Goal: Task Accomplishment & Management: Manage account settings

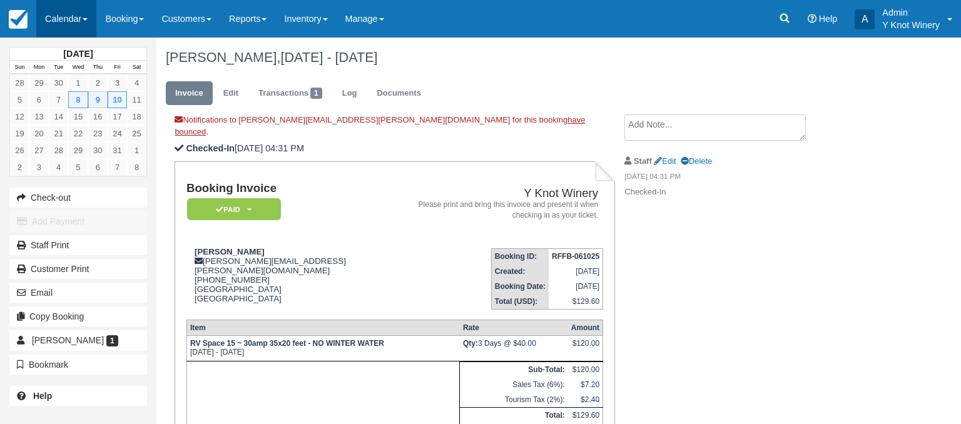
click at [83, 18] on link "Calendar" at bounding box center [66, 19] width 60 height 38
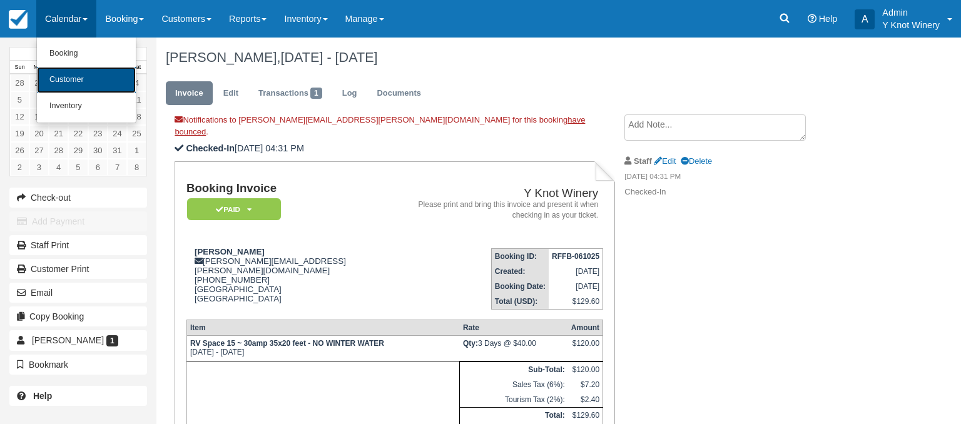
click at [79, 84] on link "Customer" at bounding box center [86, 80] width 99 height 26
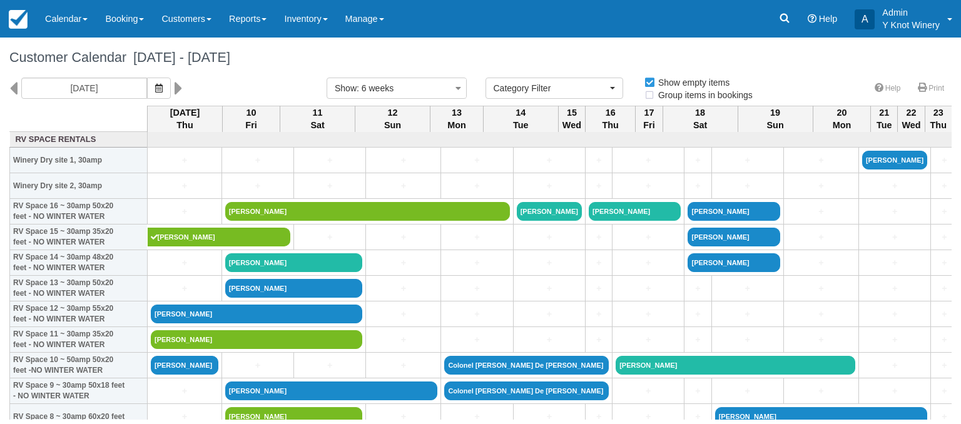
select select
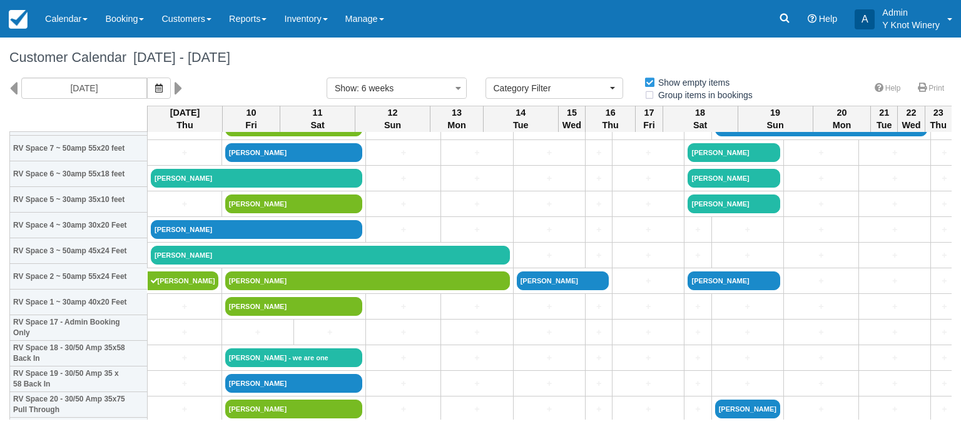
scroll to position [293, 0]
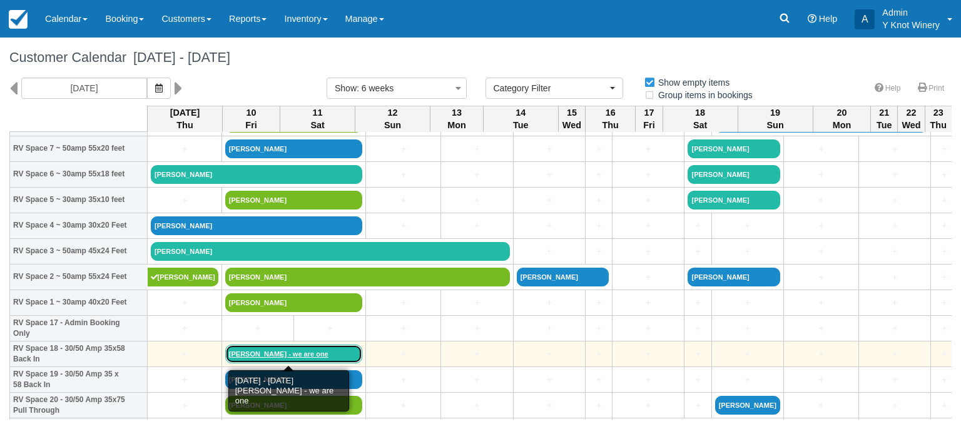
click at [254, 354] on link "Karen collins - we are one" at bounding box center [294, 354] width 138 height 19
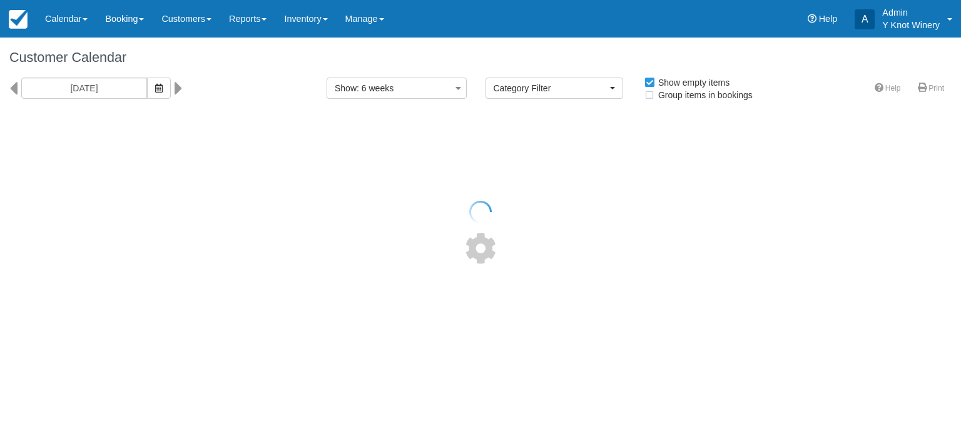
select select
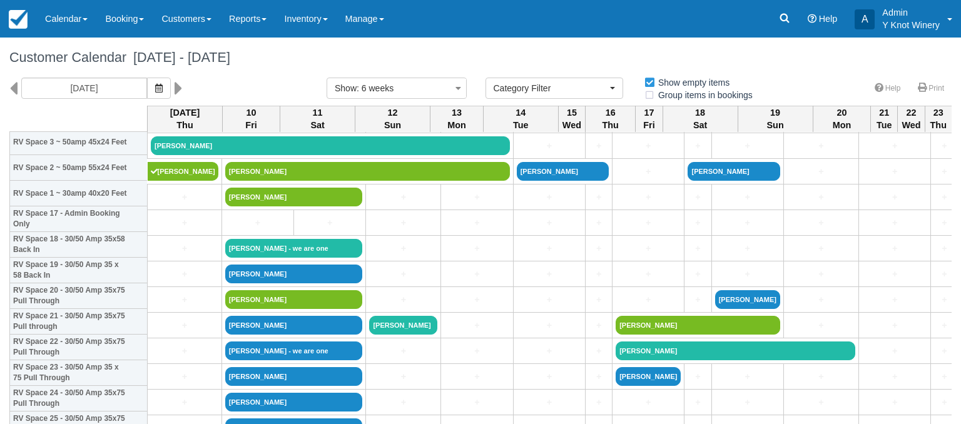
scroll to position [392, 0]
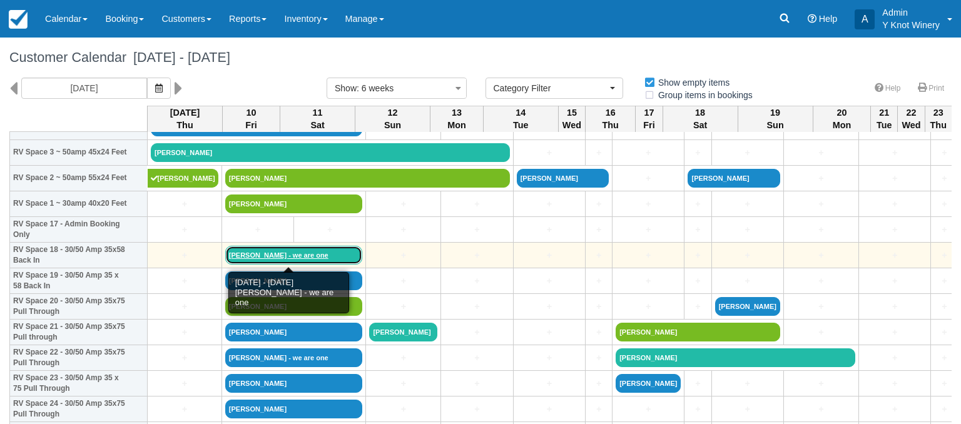
click at [269, 255] on link "Karen collins - we are one" at bounding box center [294, 255] width 138 height 19
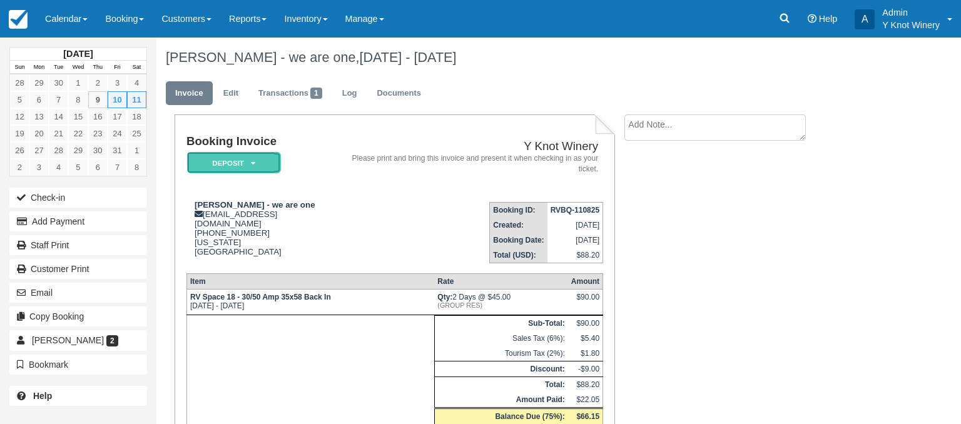
click at [256, 161] on em "Deposit" at bounding box center [234, 163] width 94 height 22
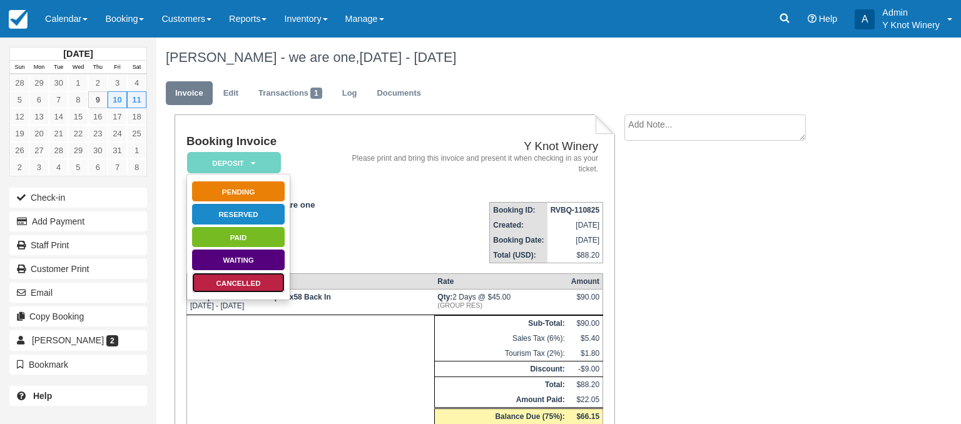
click at [259, 282] on link "Cancelled" at bounding box center [238, 283] width 94 height 22
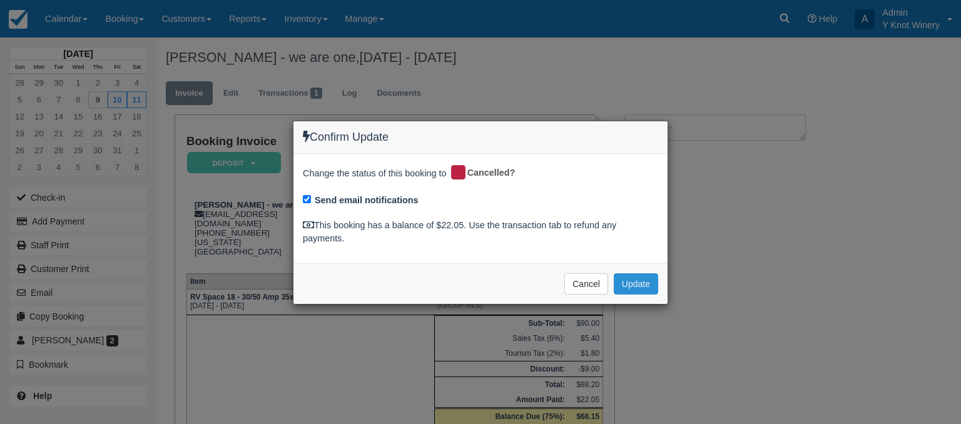
click at [639, 282] on button "Update" at bounding box center [636, 283] width 44 height 21
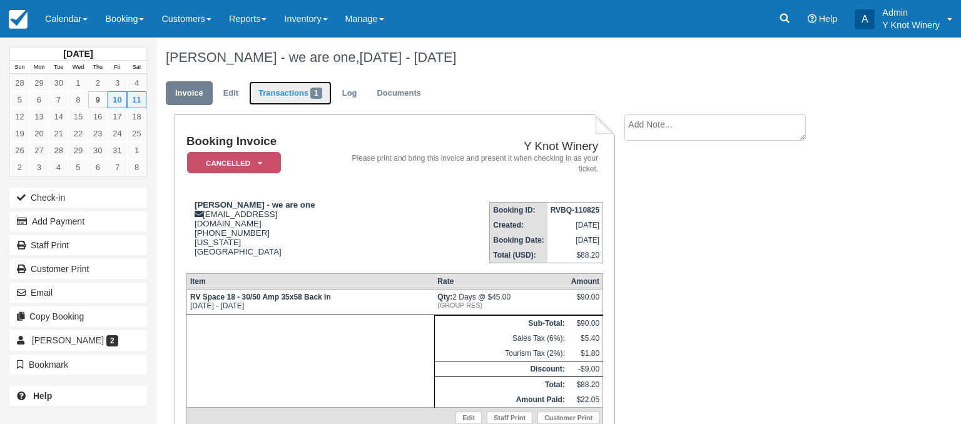
click at [289, 93] on link "Transactions 1" at bounding box center [290, 93] width 83 height 24
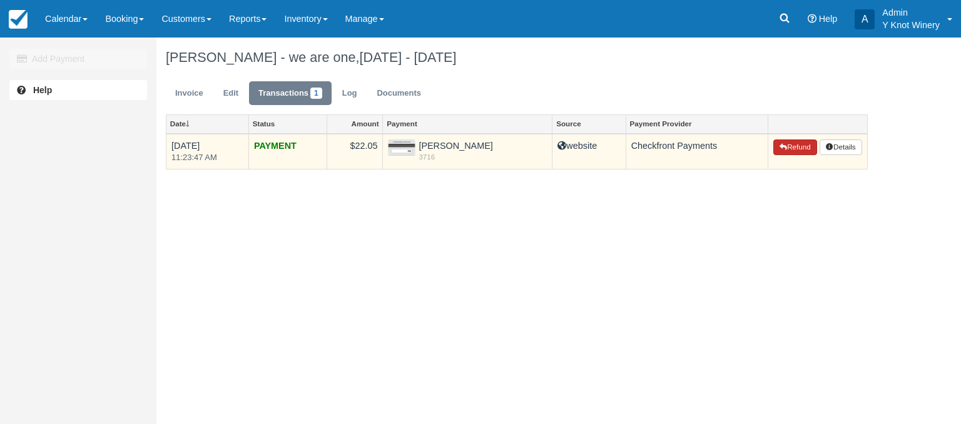
click at [793, 150] on button "Refund" at bounding box center [795, 148] width 44 height 16
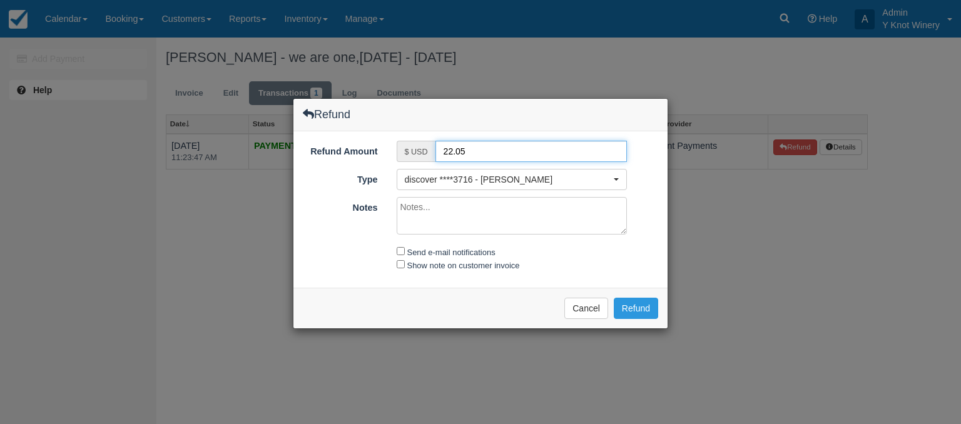
click at [452, 149] on input "22.05" at bounding box center [531, 151] width 192 height 21
click at [445, 151] on input "22.05" at bounding box center [531, 151] width 192 height 21
click at [449, 150] on input "22.05" at bounding box center [531, 151] width 192 height 21
type input "2.05"
click at [424, 211] on textarea "Notes" at bounding box center [512, 216] width 231 height 38
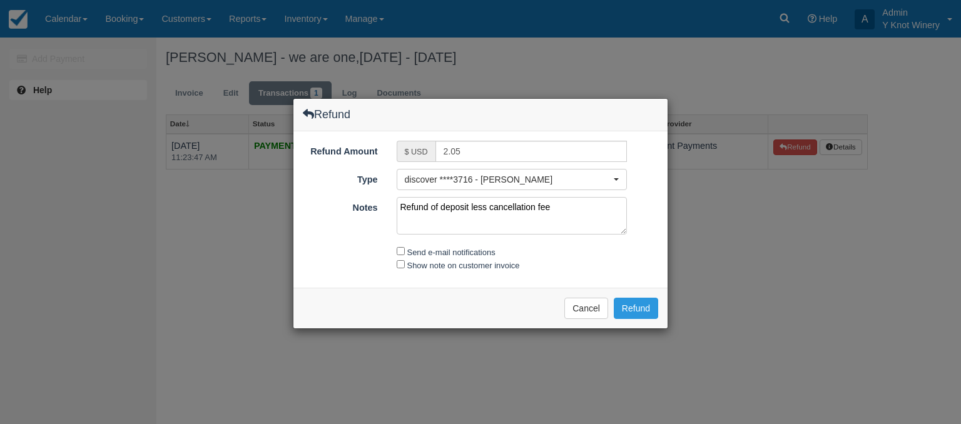
type textarea "Refund of deposit less cancellation fee"
click at [404, 252] on input "Send e-mail notifications" at bounding box center [401, 251] width 8 height 8
checkbox input "true"
click at [404, 266] on input "Show note on customer invoice" at bounding box center [401, 264] width 8 height 8
checkbox input "true"
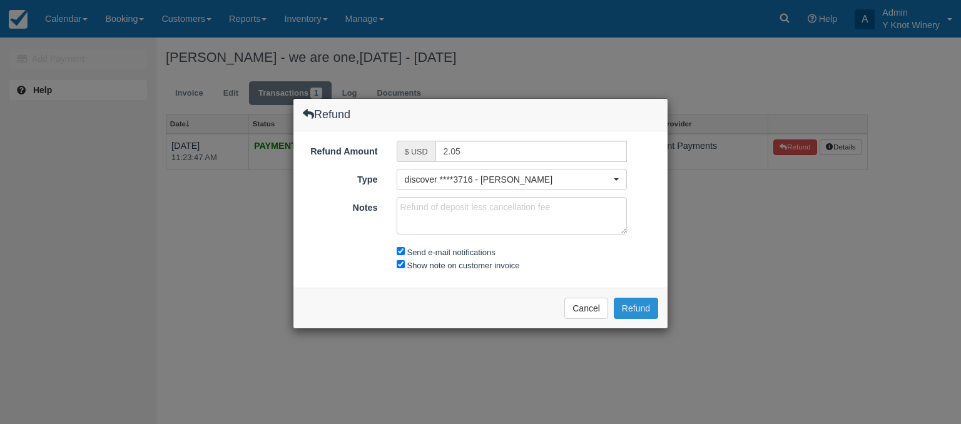
click at [644, 304] on button "Refund" at bounding box center [636, 308] width 44 height 21
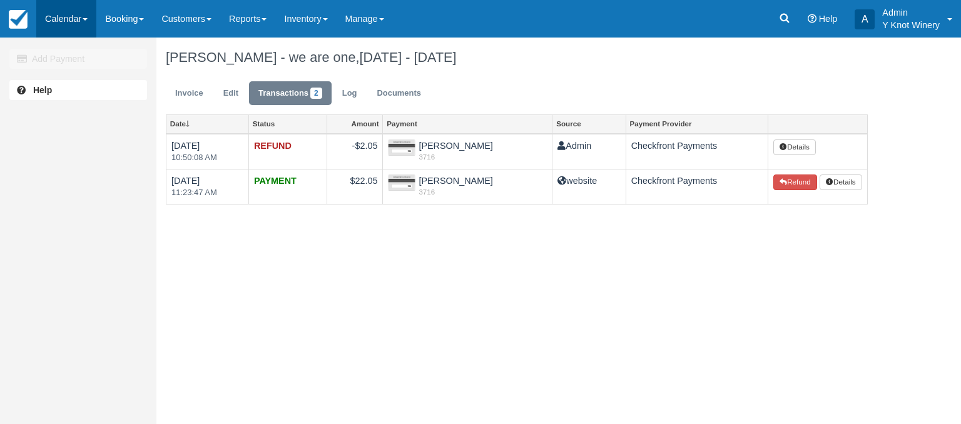
click at [86, 20] on span at bounding box center [85, 19] width 5 height 3
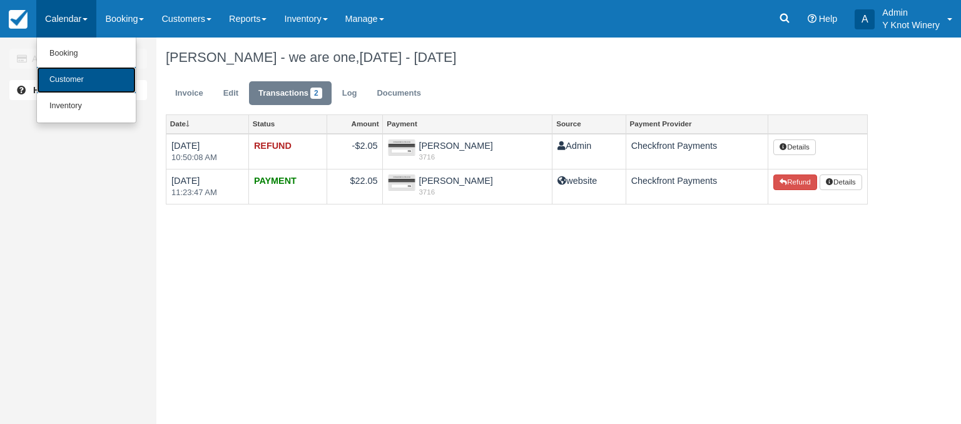
click at [81, 82] on link "Customer" at bounding box center [86, 80] width 99 height 26
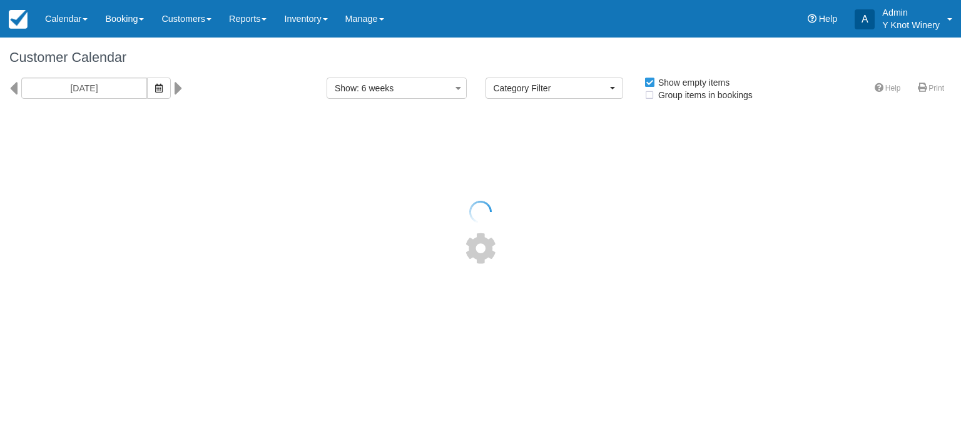
select select
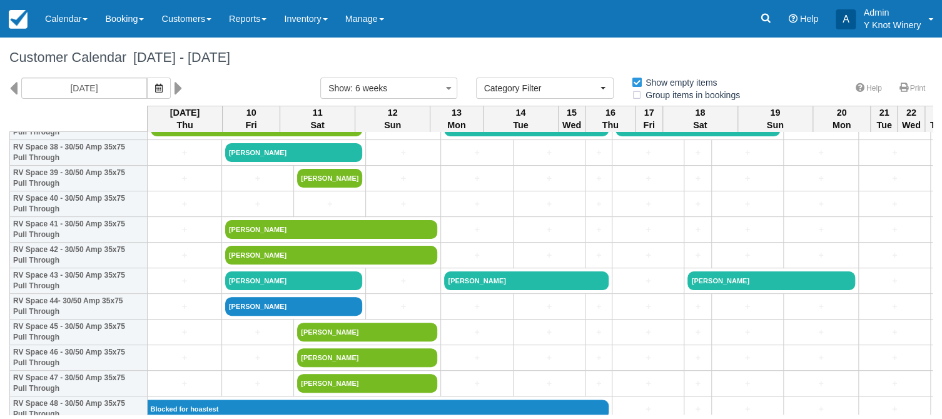
scroll to position [1011, 0]
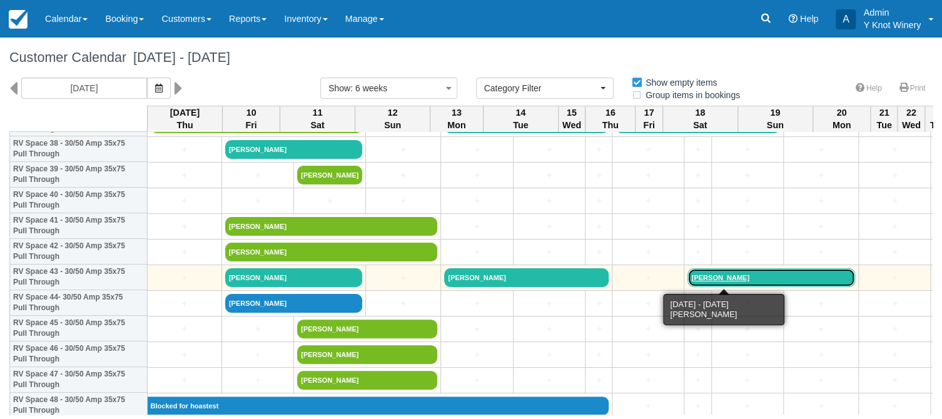
click at [688, 278] on link "[PERSON_NAME]" at bounding box center [771, 277] width 167 height 19
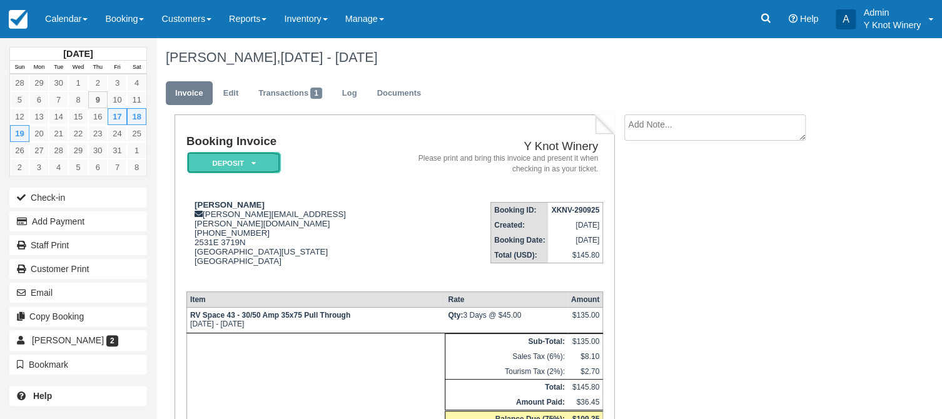
click at [254, 164] on icon at bounding box center [253, 164] width 4 height 8
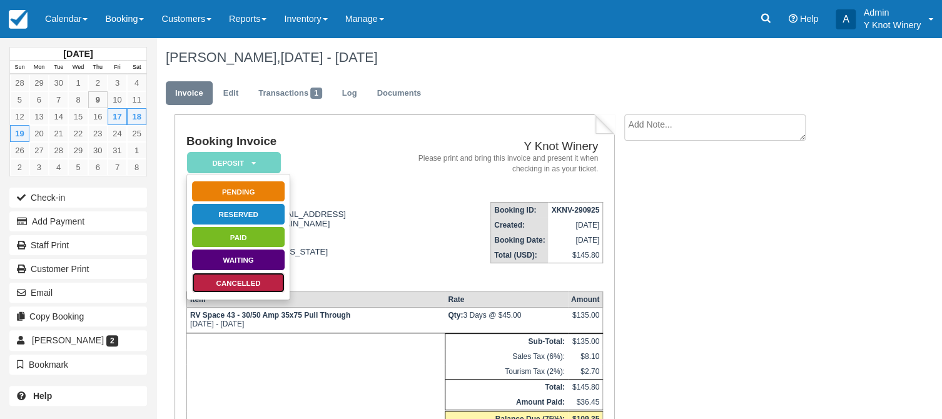
click at [259, 283] on link "Cancelled" at bounding box center [238, 283] width 94 height 22
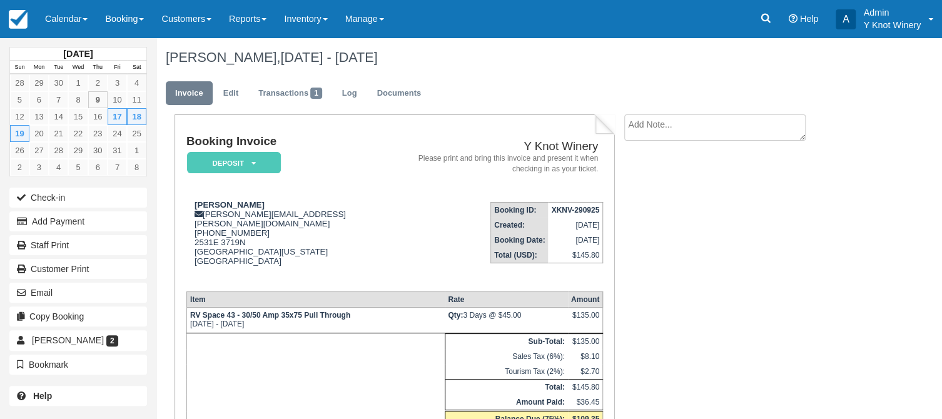
click at [259, 292] on th "Item" at bounding box center [315, 300] width 258 height 16
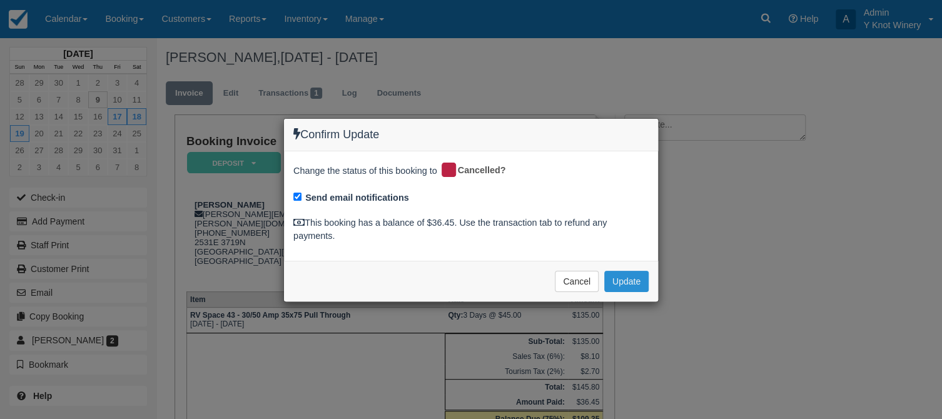
click at [637, 282] on button "Update" at bounding box center [626, 281] width 44 height 21
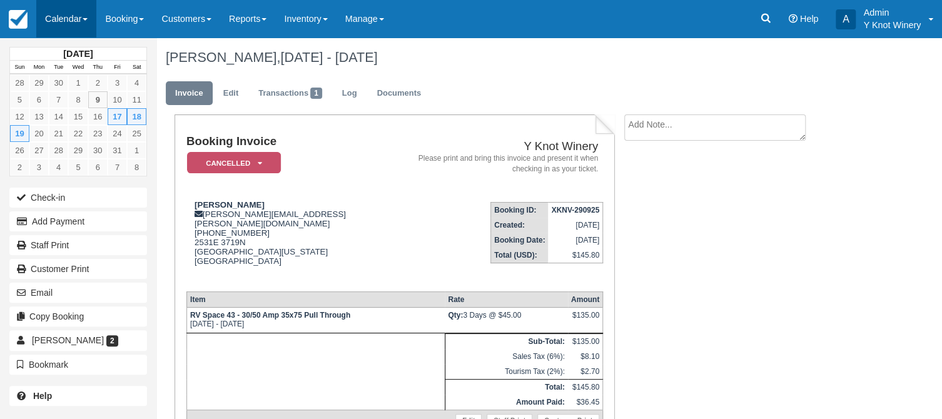
click at [89, 21] on link "Calendar" at bounding box center [66, 19] width 60 height 38
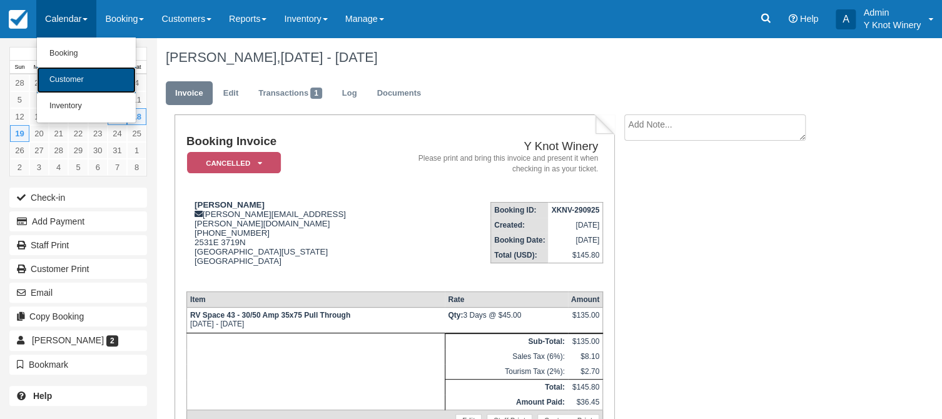
click at [86, 79] on link "Customer" at bounding box center [86, 80] width 99 height 26
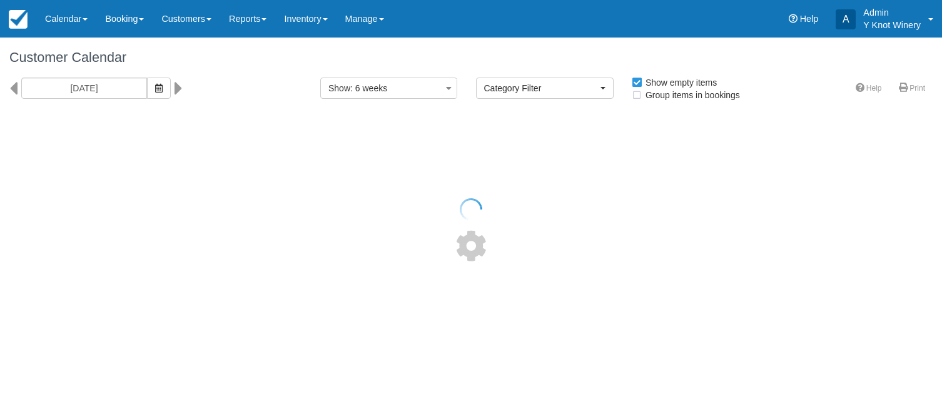
select select
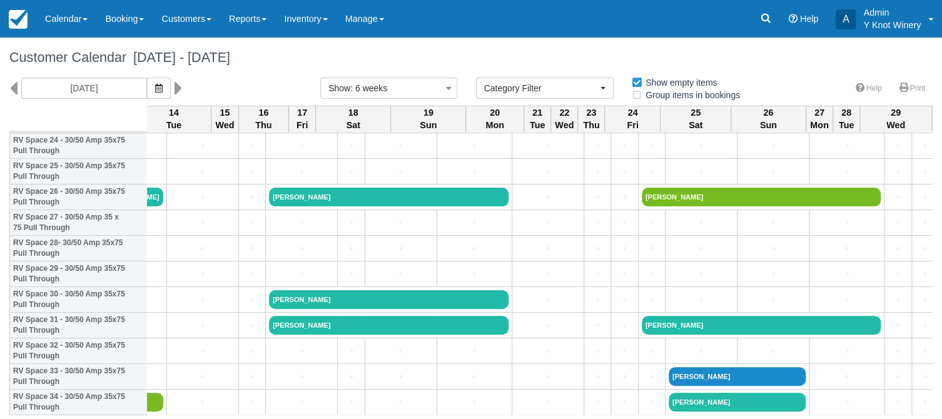
scroll to position [659, 347]
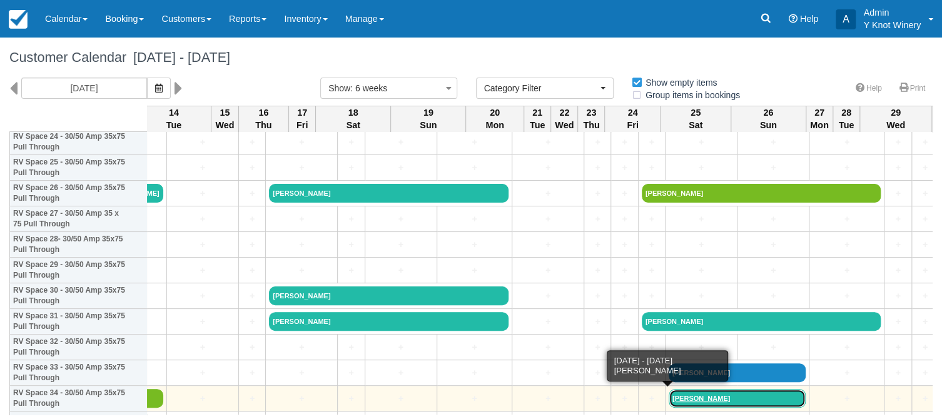
click at [669, 399] on link "[PERSON_NAME]" at bounding box center [738, 398] width 138 height 19
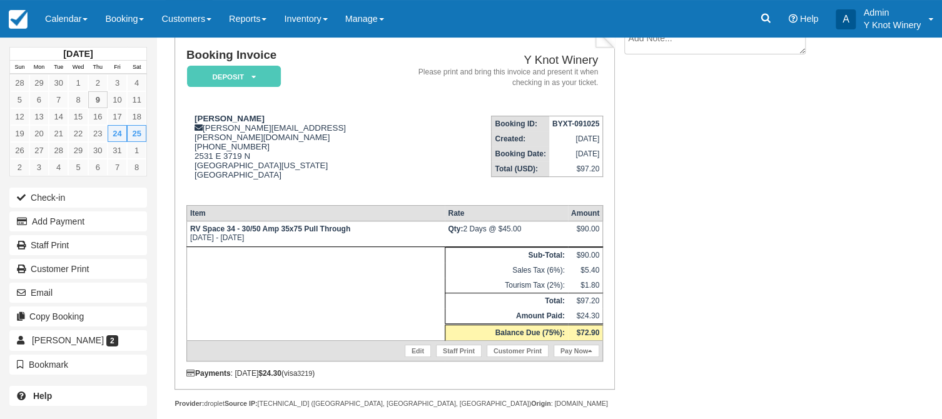
scroll to position [89, 0]
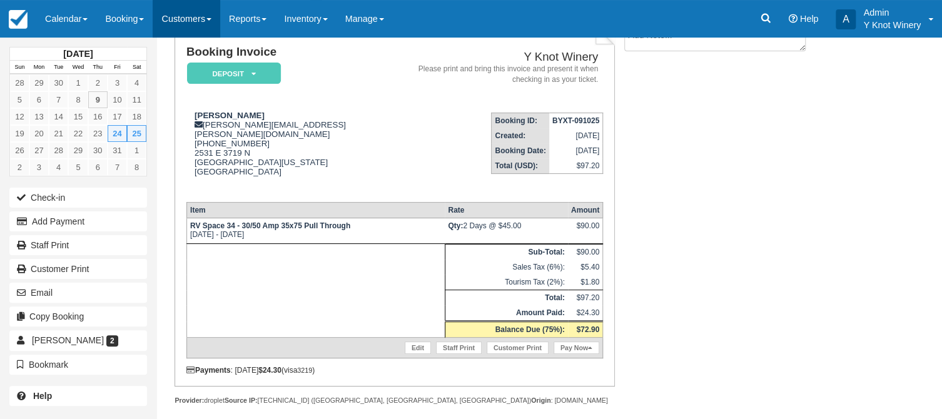
click at [220, 17] on link "Customers" at bounding box center [187, 19] width 68 height 38
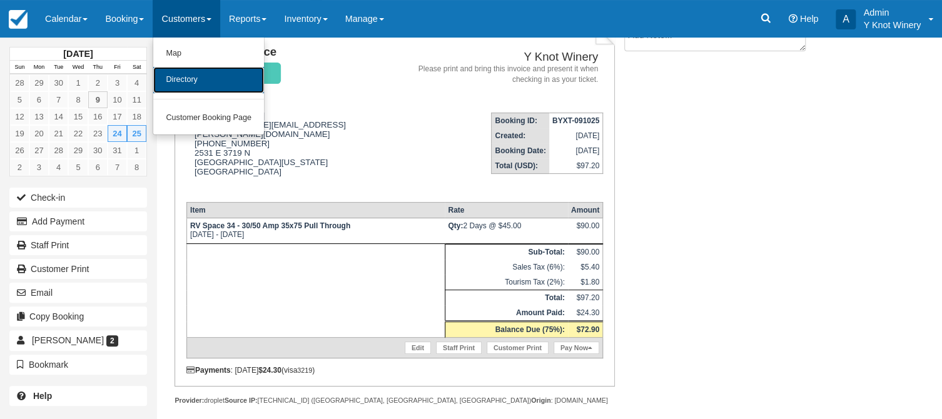
click at [205, 78] on link "Directory" at bounding box center [208, 80] width 111 height 26
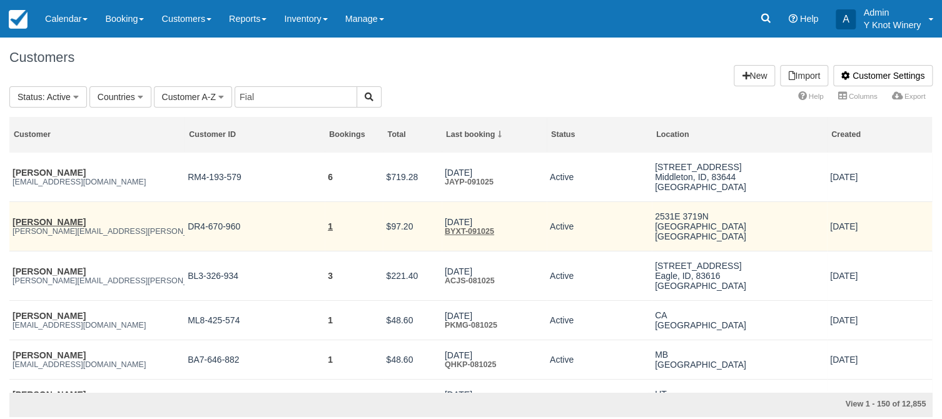
type input "Fial"
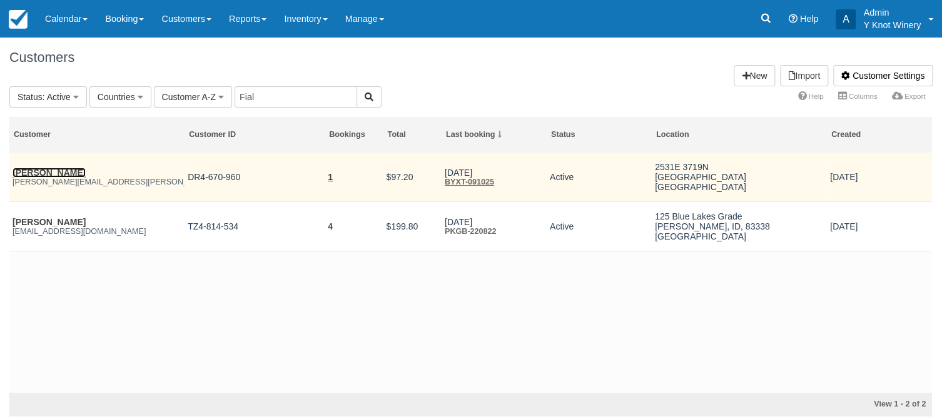
click at [50, 172] on link "[PERSON_NAME]" at bounding box center [49, 173] width 73 height 10
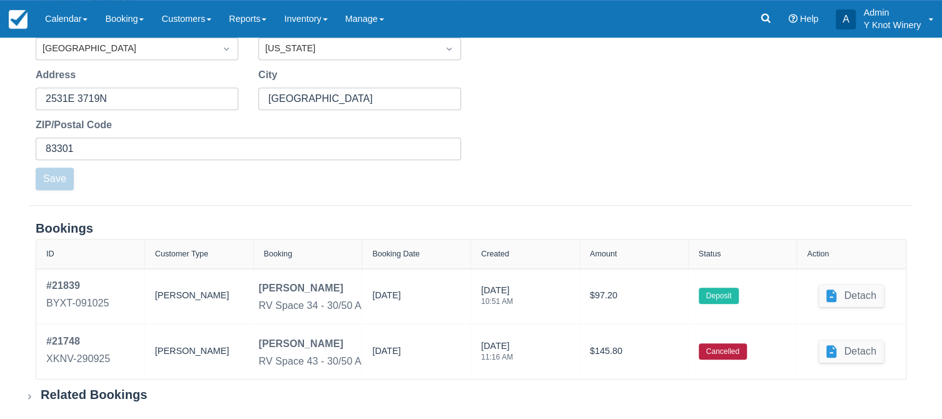
scroll to position [355, 0]
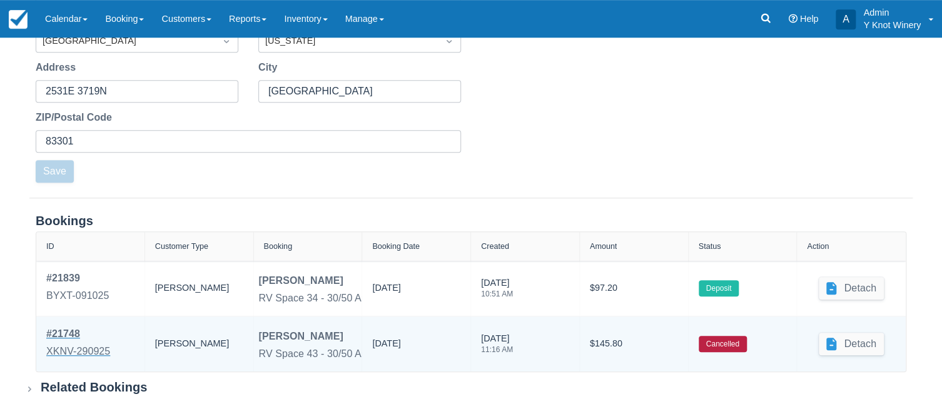
click at [73, 330] on div "# 21748" at bounding box center [78, 334] width 64 height 15
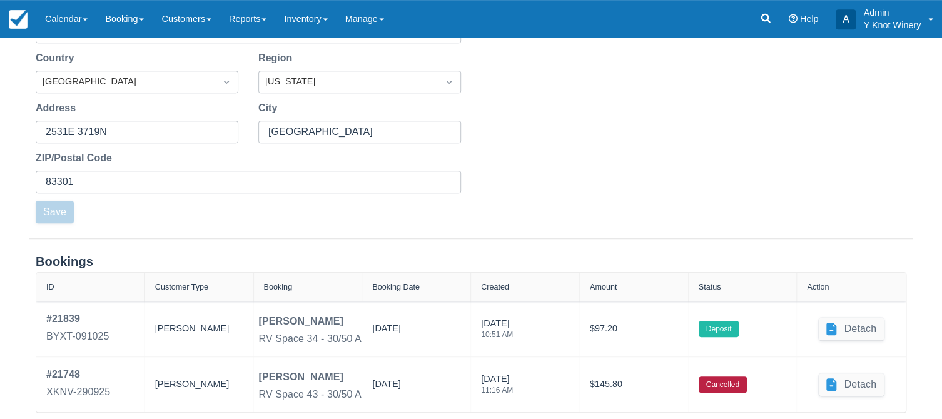
scroll to position [355, 0]
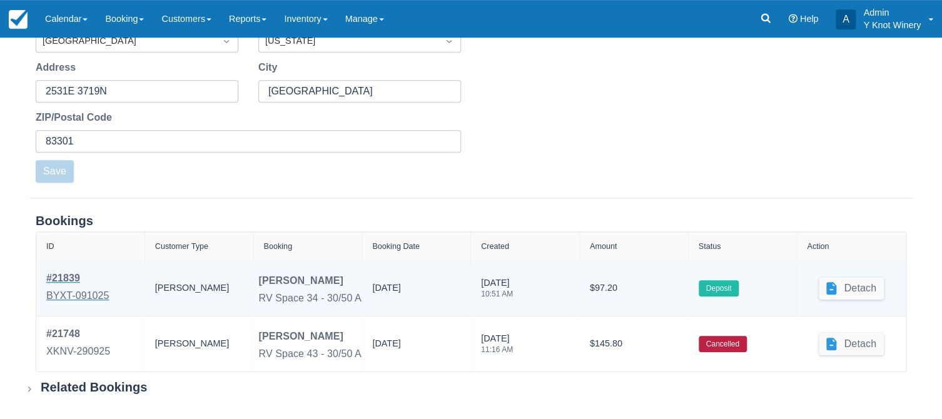
click at [66, 274] on div "# 21839" at bounding box center [77, 278] width 63 height 15
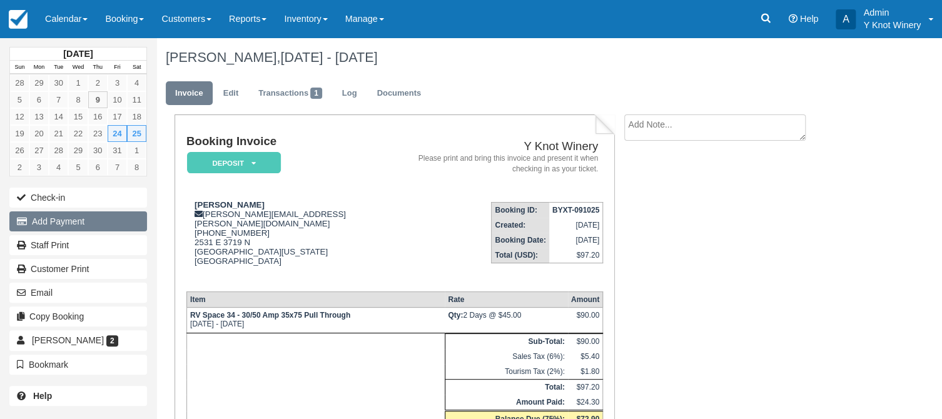
click at [94, 225] on button "Add Payment" at bounding box center [78, 221] width 138 height 20
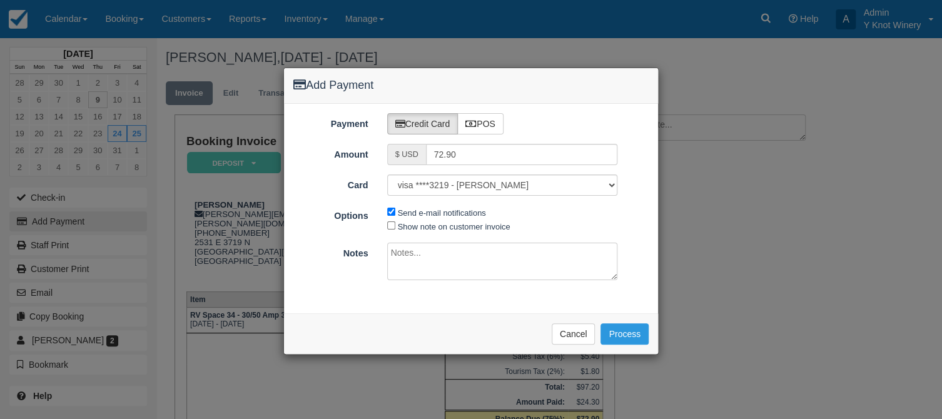
type input "10/09/25"
click at [491, 121] on label "POS" at bounding box center [480, 123] width 46 height 21
radio input "true"
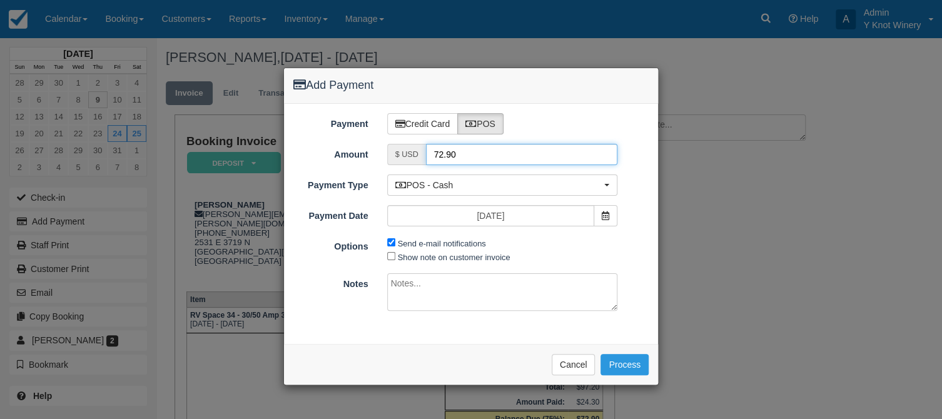
drag, startPoint x: 459, startPoint y: 153, endPoint x: 432, endPoint y: 157, distance: 27.8
click at [432, 157] on input "72.90" at bounding box center [522, 154] width 192 height 21
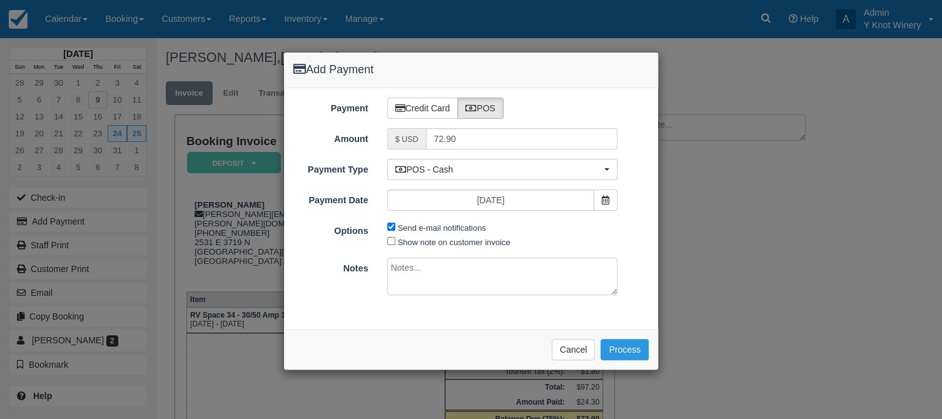
click at [402, 267] on textarea at bounding box center [502, 277] width 231 height 38
type textarea "Credit for deposit on reservation #"
drag, startPoint x: 467, startPoint y: 135, endPoint x: 432, endPoint y: 140, distance: 35.4
click at [432, 140] on input "72.90" at bounding box center [522, 138] width 192 height 21
type input "36.45"
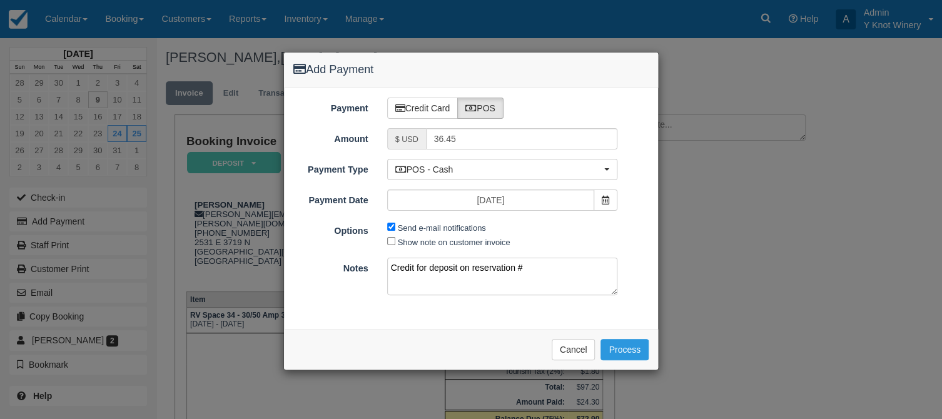
click at [541, 268] on textarea "Credit for deposit on reservation #" at bounding box center [502, 277] width 231 height 38
type textarea "Credit for deposit on reservation of 10/17 - 18-19"
click at [618, 347] on button "Process" at bounding box center [625, 349] width 48 height 21
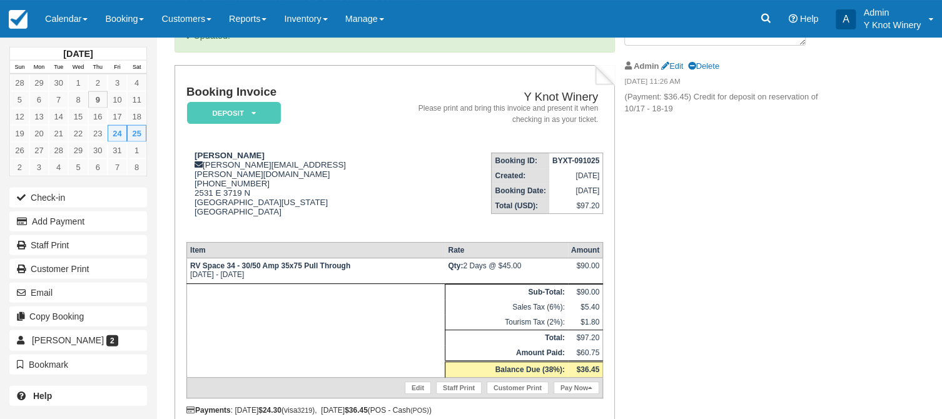
scroll to position [135, 0]
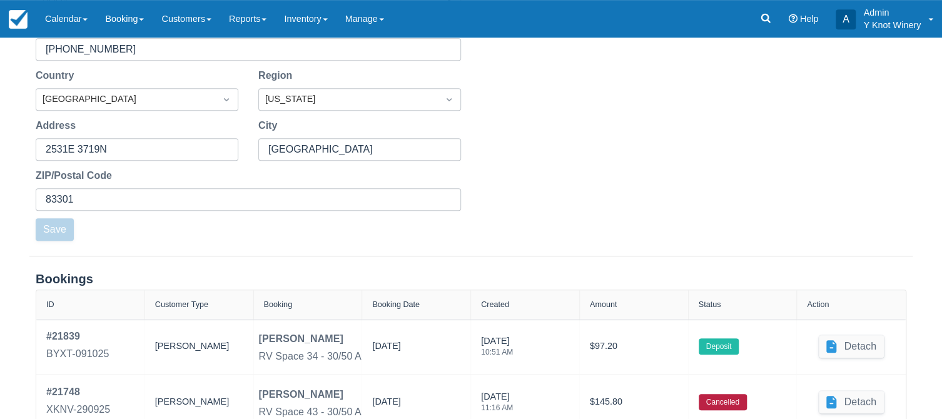
scroll to position [355, 0]
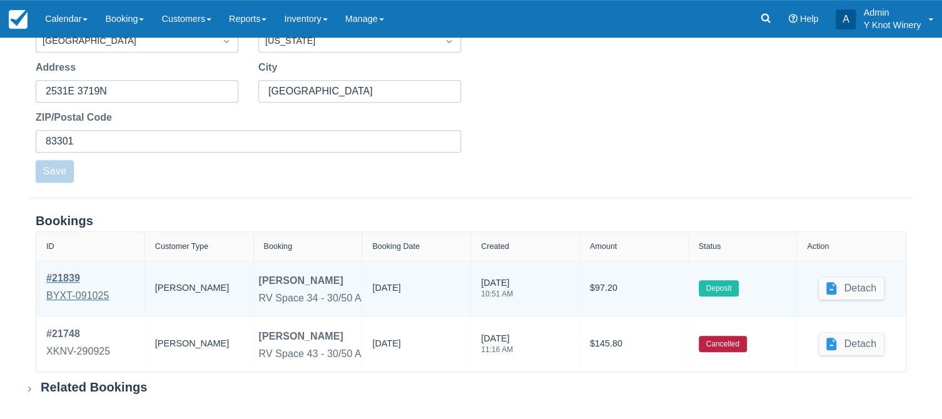
click at [71, 278] on div "# 21839" at bounding box center [77, 278] width 63 height 15
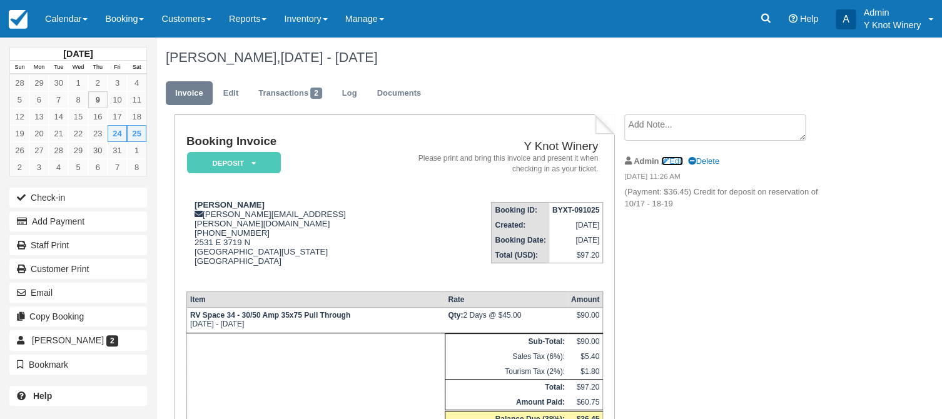
click at [679, 161] on link "Edit" at bounding box center [672, 160] width 22 height 9
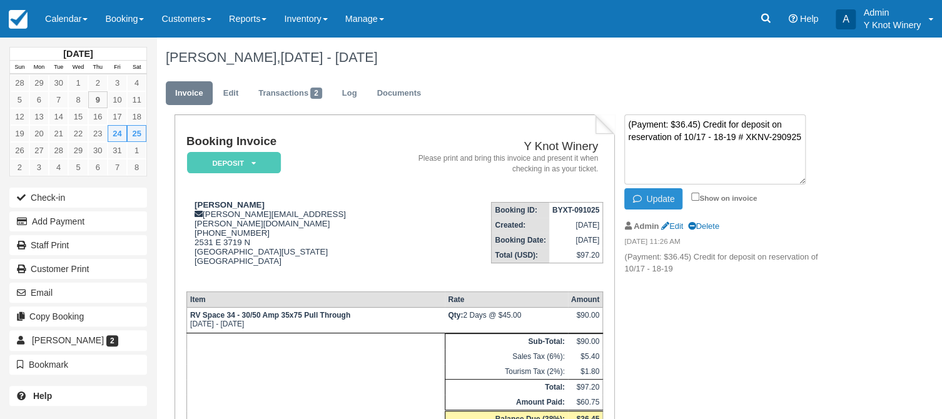
type textarea "(Payment: $36.45) Credit for deposit on reservation of 10/17 - 18-19 # XKNV-290…"
click at [648, 200] on button "Update" at bounding box center [653, 198] width 58 height 21
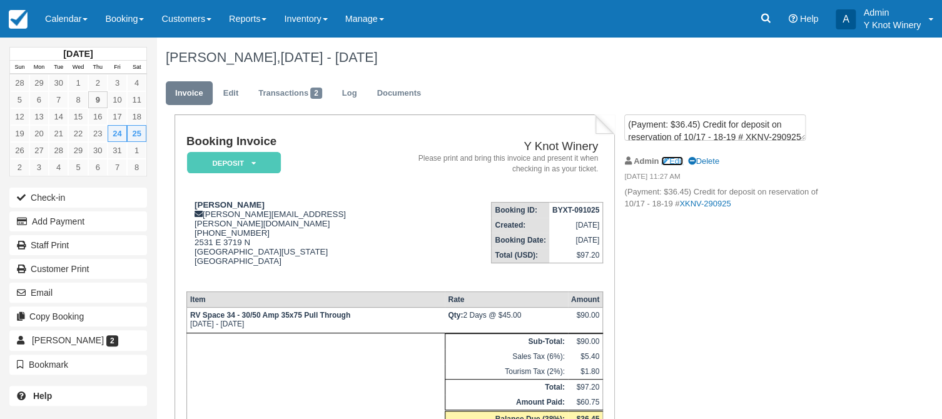
click at [679, 156] on link "Edit" at bounding box center [672, 160] width 22 height 9
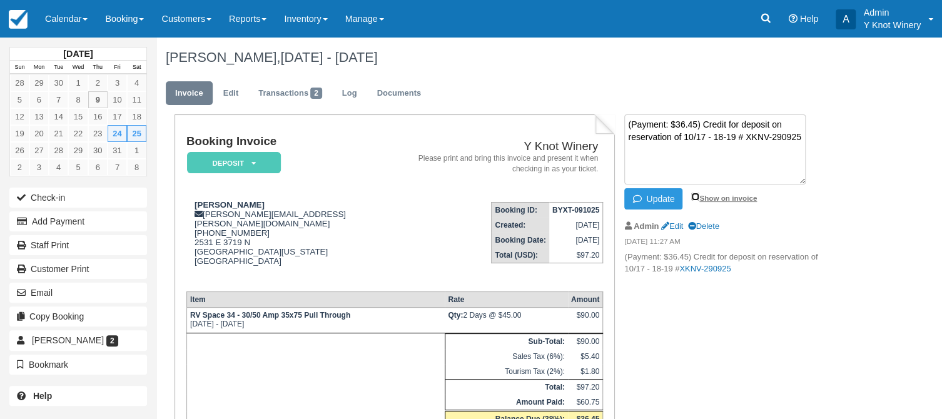
click at [697, 195] on input "Show on invoice" at bounding box center [695, 197] width 8 height 8
checkbox input "true"
click at [653, 195] on button "Update" at bounding box center [653, 198] width 58 height 21
